Goal: Transaction & Acquisition: Purchase product/service

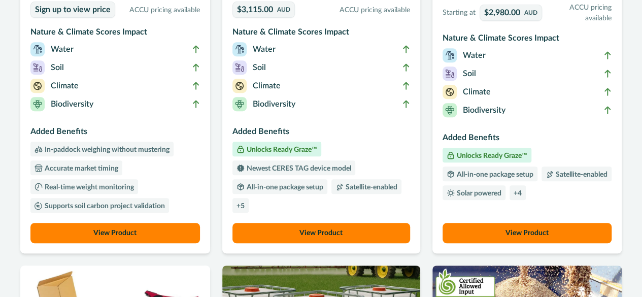
scroll to position [254, 0]
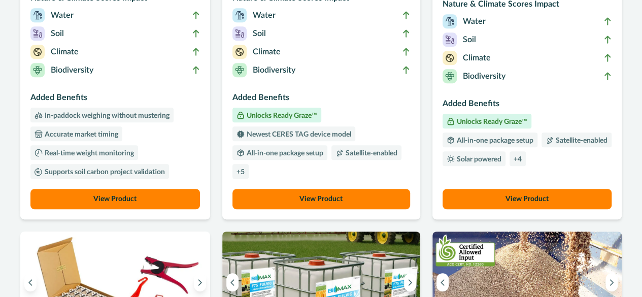
click at [164, 191] on button "View Product" at bounding box center [114, 199] width 169 height 20
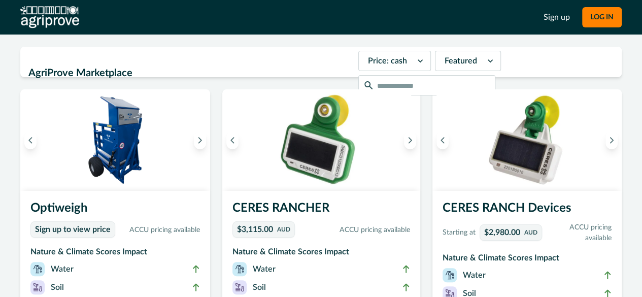
click at [482, 66] on div at bounding box center [491, 60] width 18 height 19
click at [495, 75] on input "text" at bounding box center [426, 85] width 137 height 20
